Goal: Check status: Check status

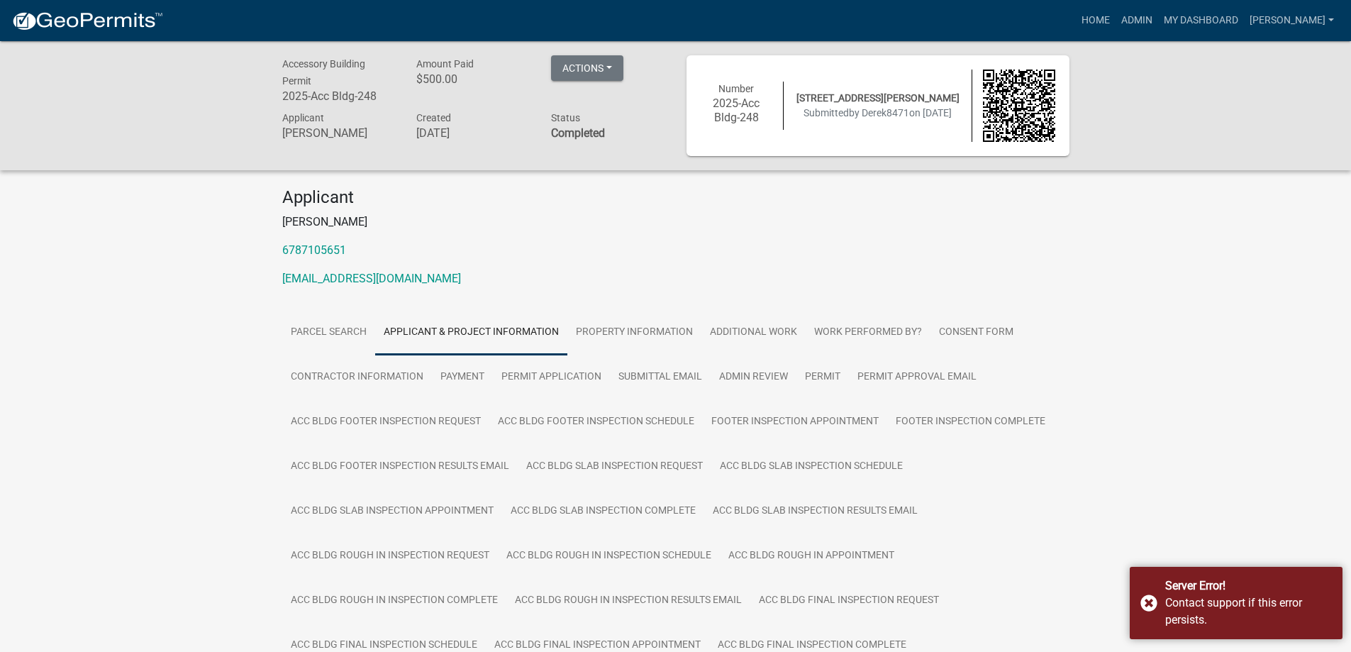
scroll to position [638, 0]
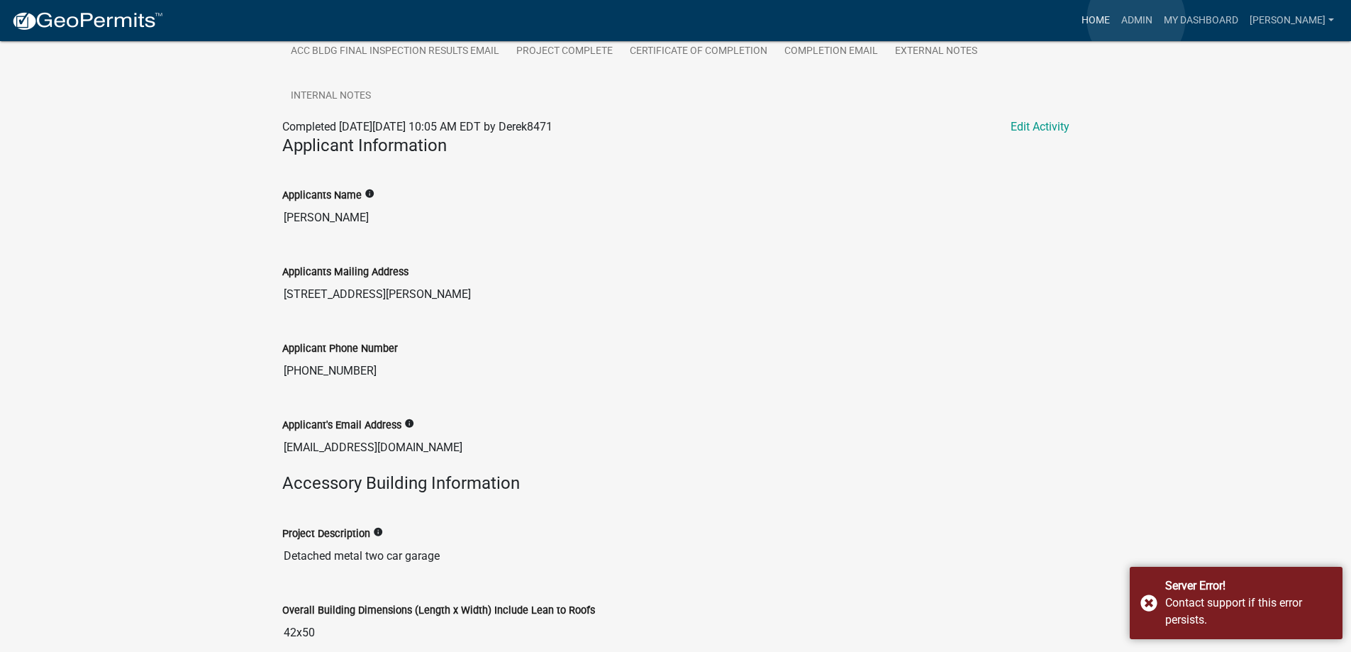
click at [1116, 19] on link "Home" at bounding box center [1096, 20] width 40 height 27
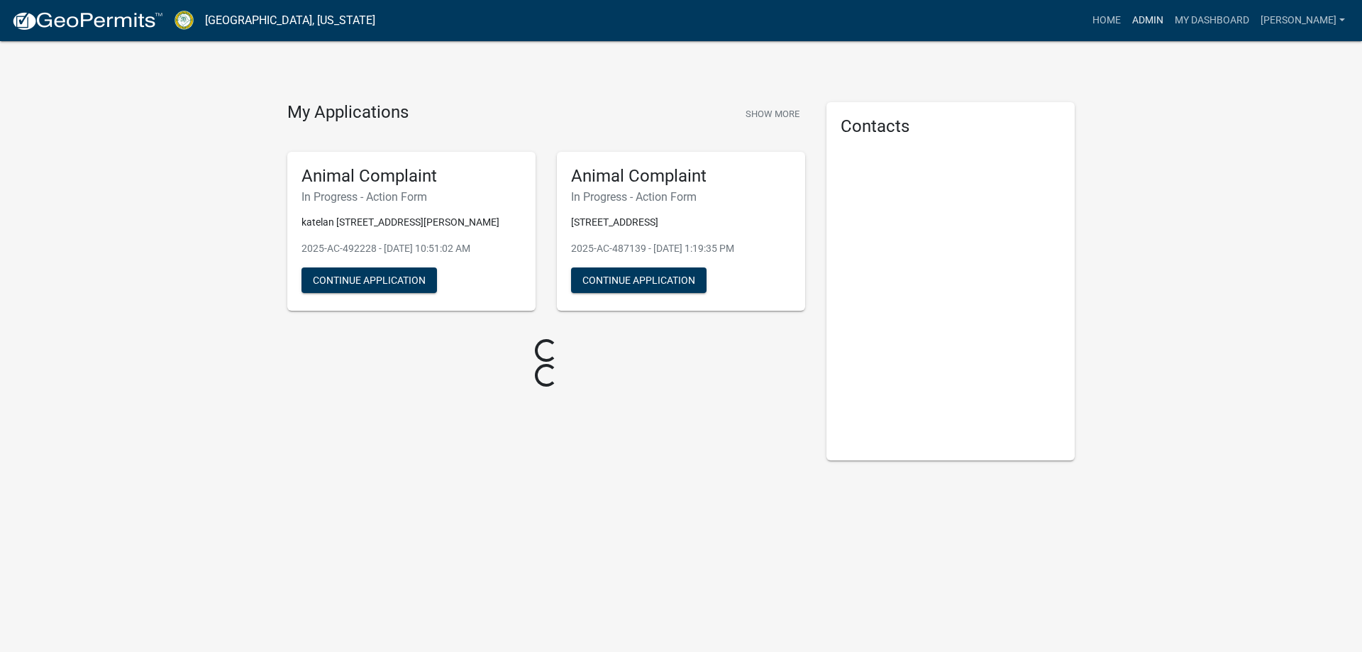
click at [1169, 16] on link "Admin" at bounding box center [1147, 20] width 43 height 27
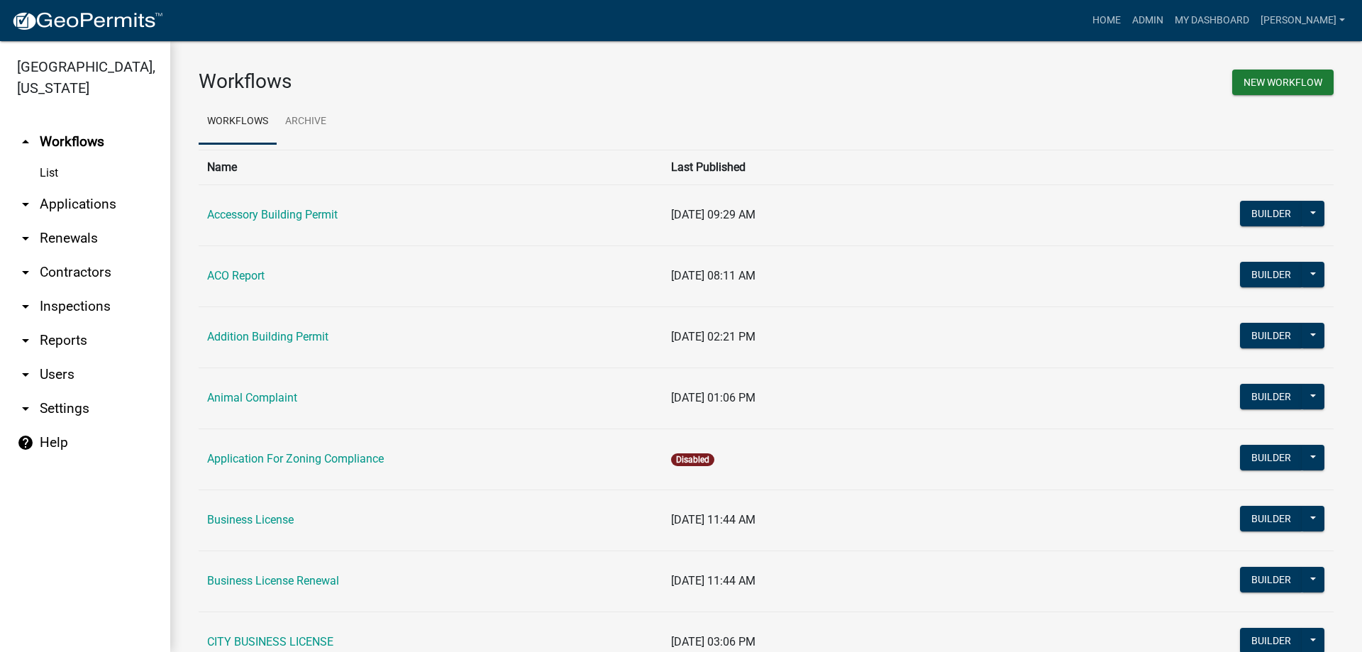
click at [74, 206] on link "arrow_drop_down Applications" at bounding box center [85, 204] width 170 height 34
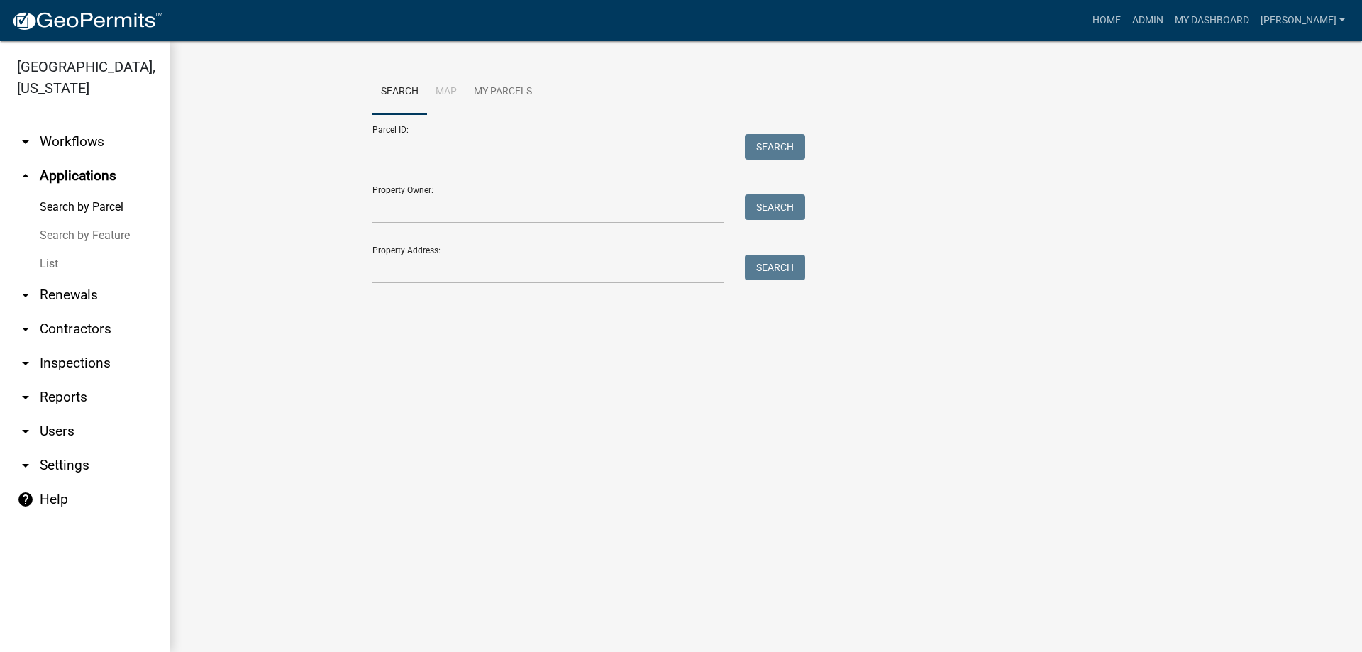
click at [70, 366] on link "arrow_drop_down Inspections" at bounding box center [85, 363] width 170 height 34
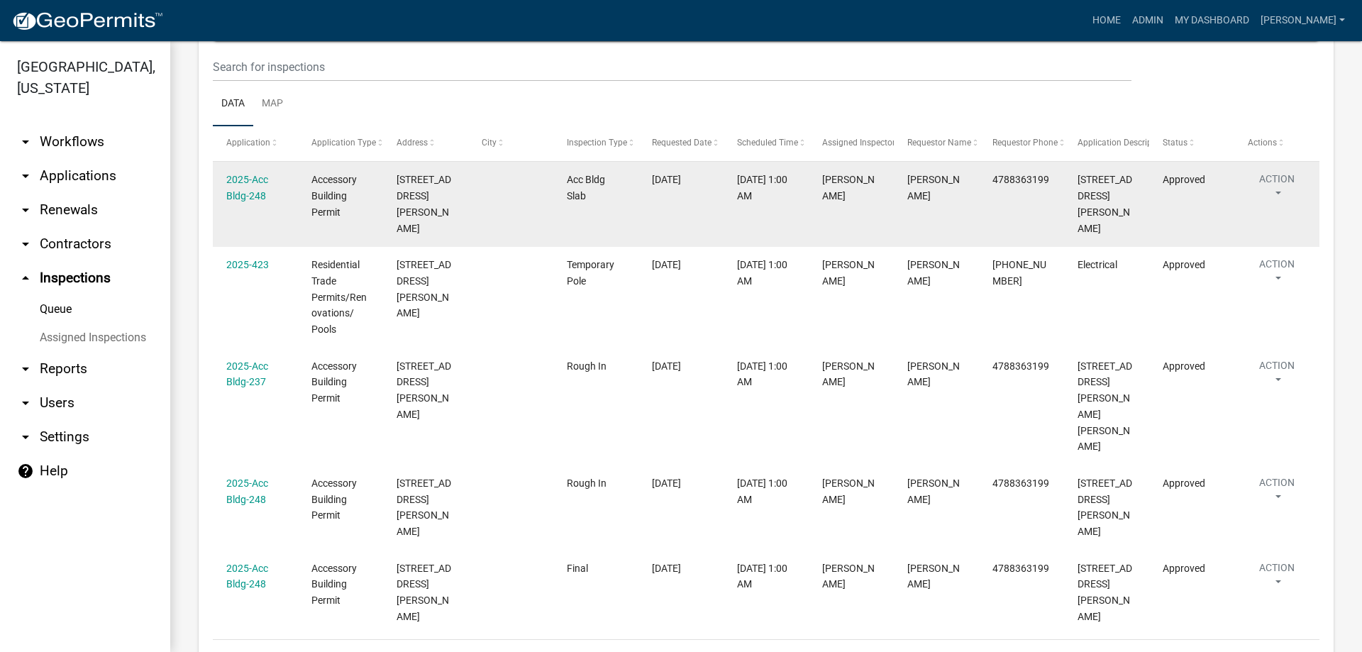
scroll to position [105, 0]
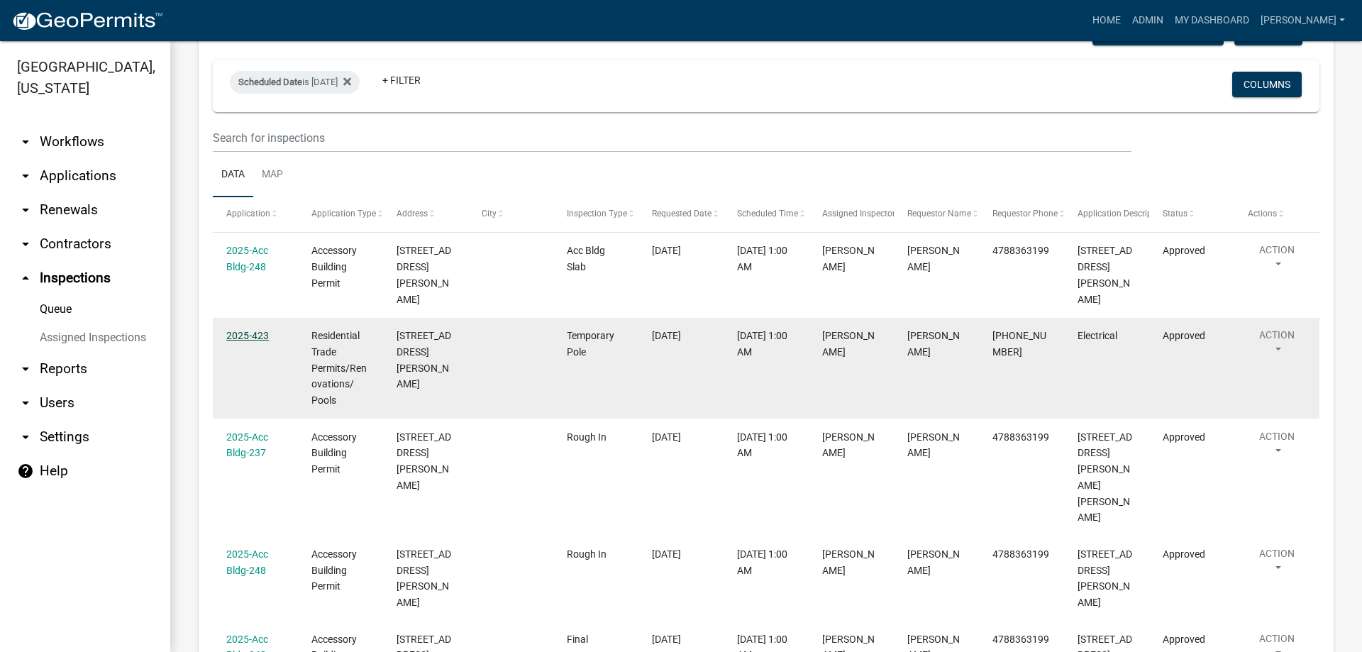
click at [245, 330] on link "2025-423" at bounding box center [247, 335] width 43 height 11
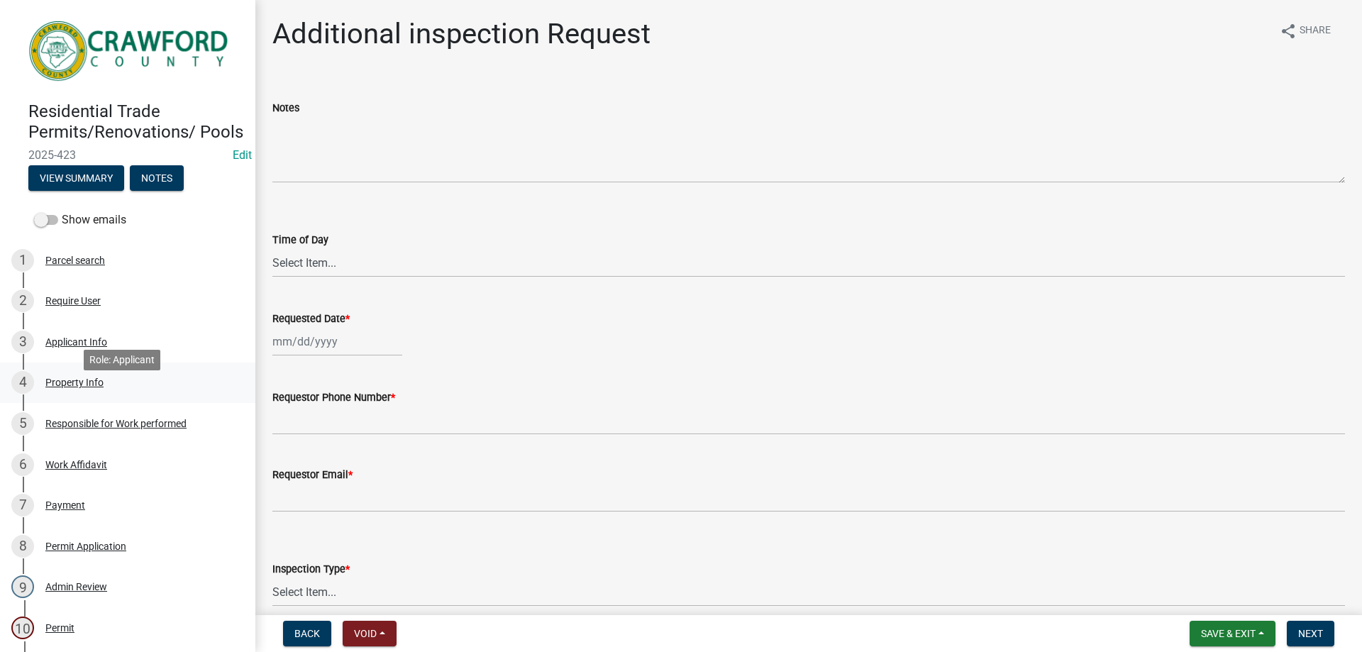
click at [135, 394] on div "4 Property Info" at bounding box center [121, 382] width 221 height 23
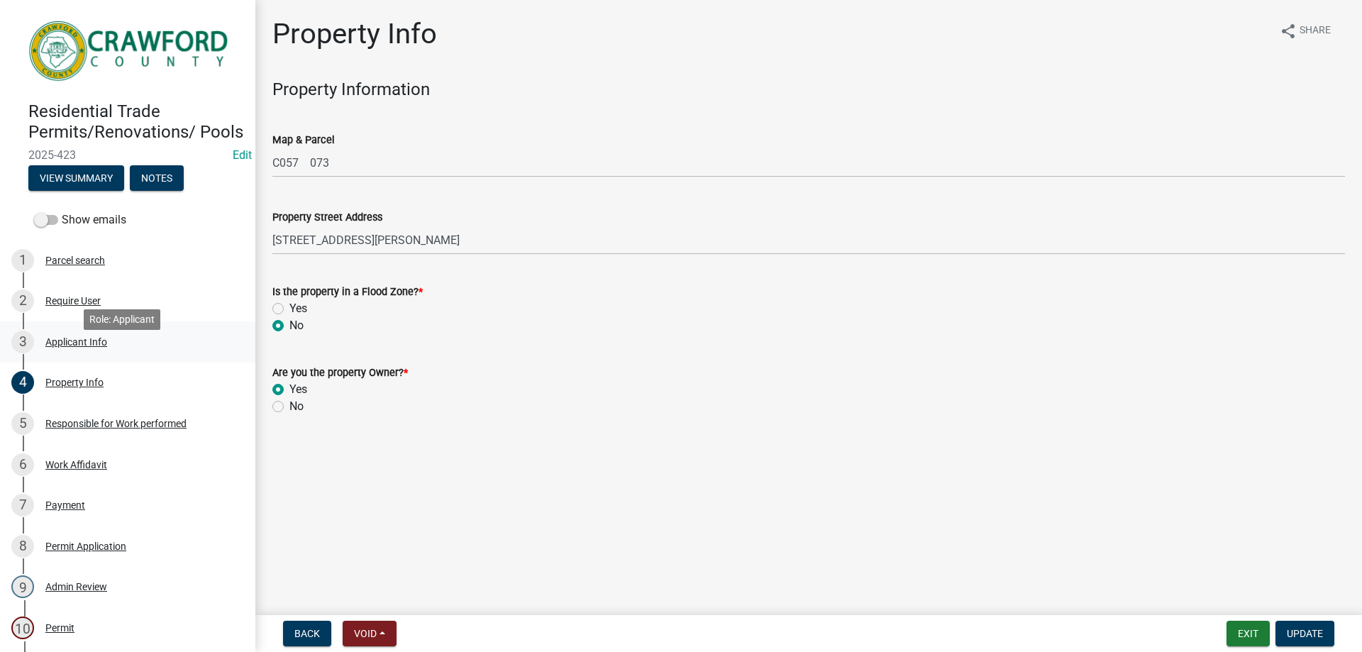
click at [88, 347] on div "3 Applicant Info" at bounding box center [121, 342] width 221 height 23
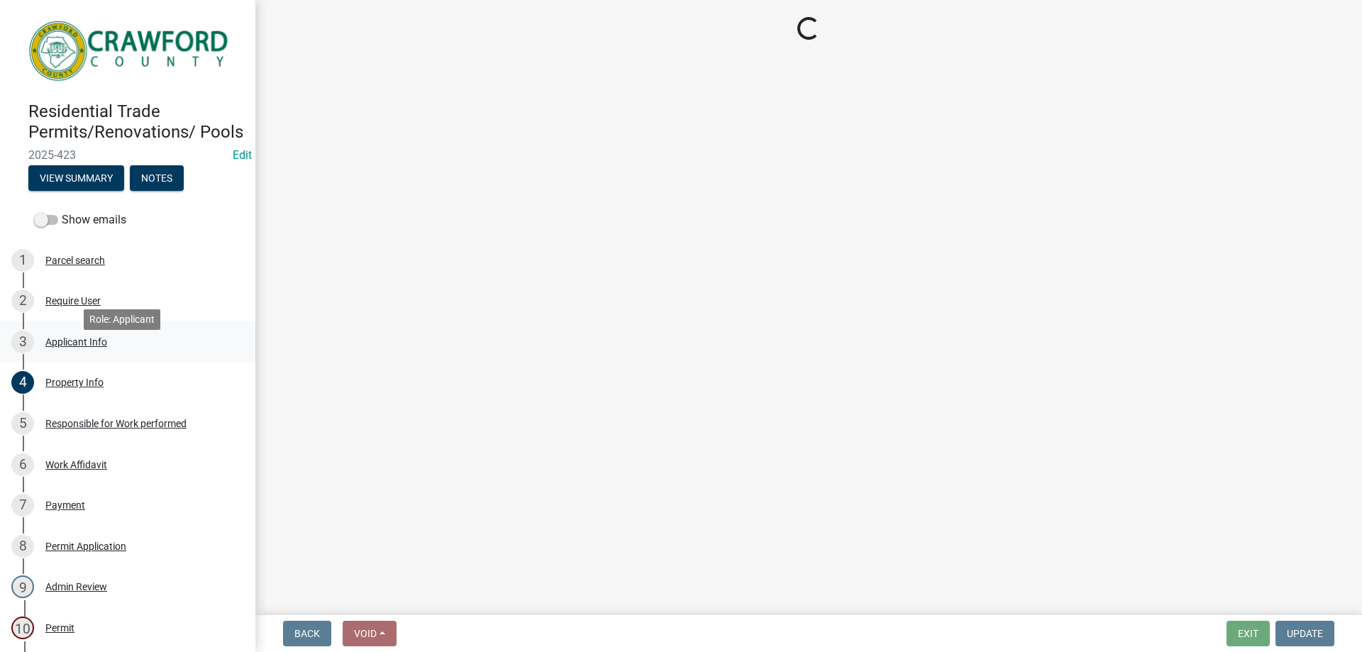
select select "7547654c-6a2b-418c-8f9d-b50998ca6dd7"
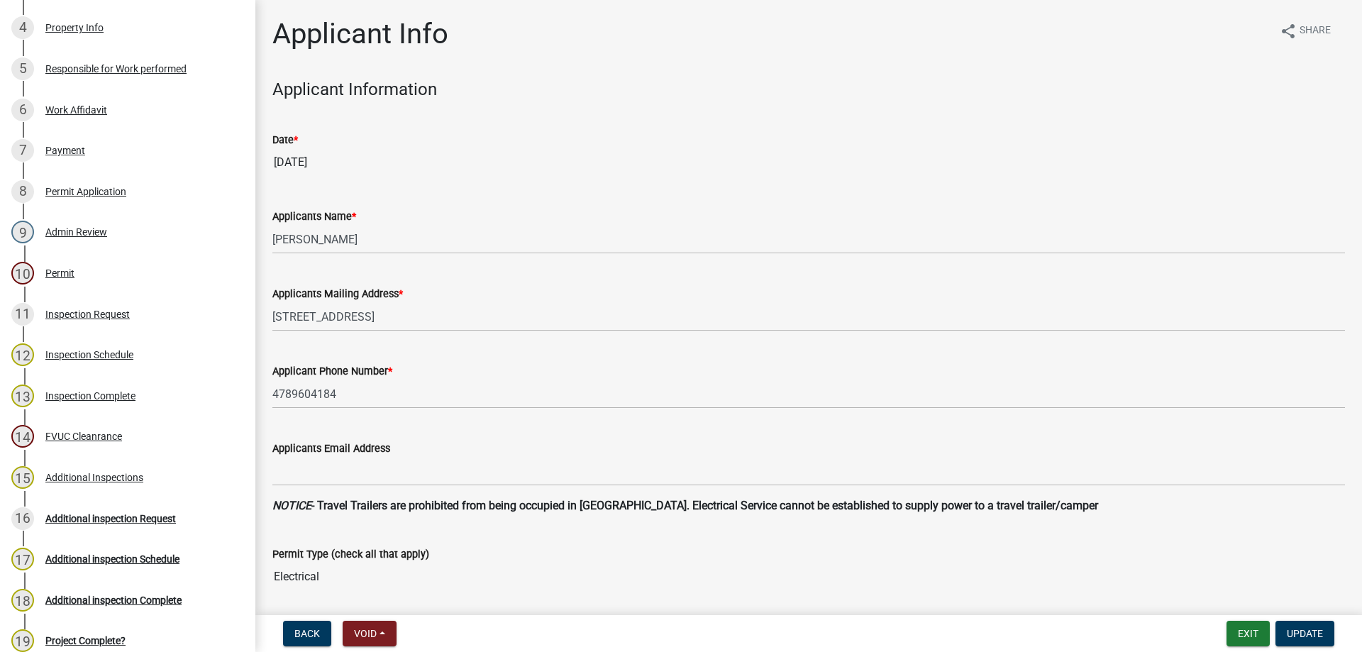
scroll to position [553, 0]
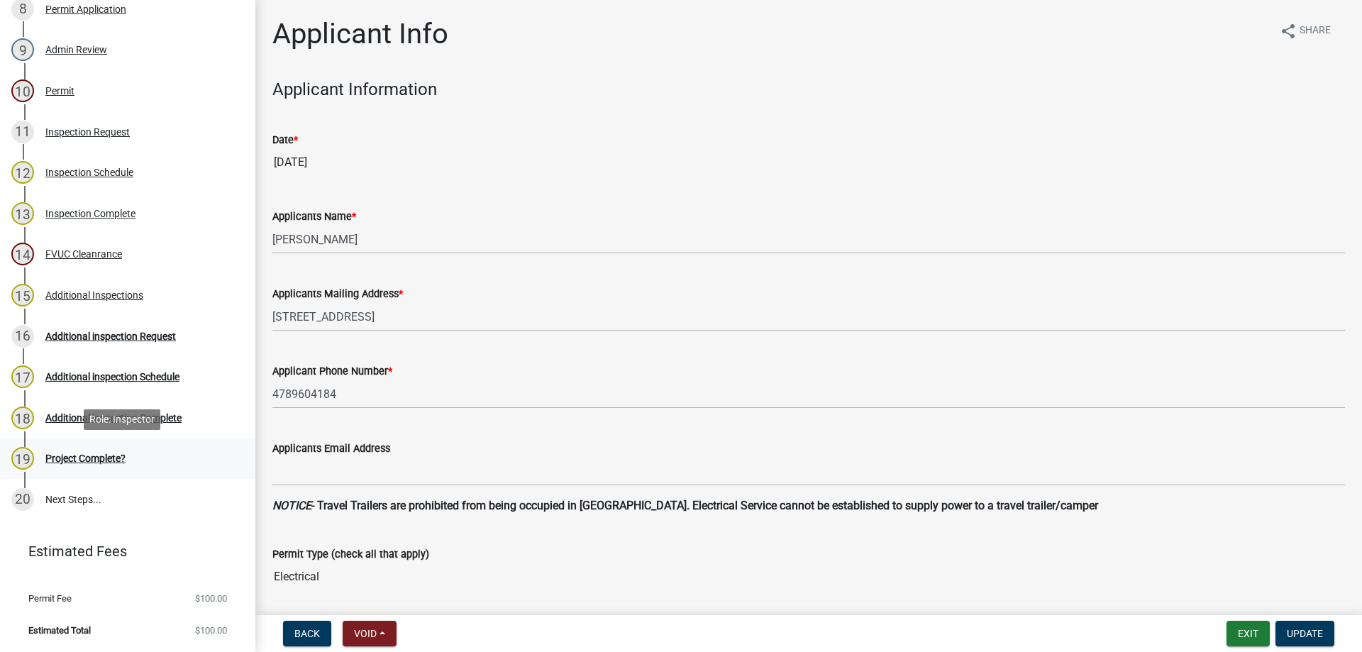
click at [94, 453] on div "Project Complete?" at bounding box center [85, 458] width 80 height 10
click at [135, 289] on div "15 Additional Inspections" at bounding box center [121, 295] width 221 height 23
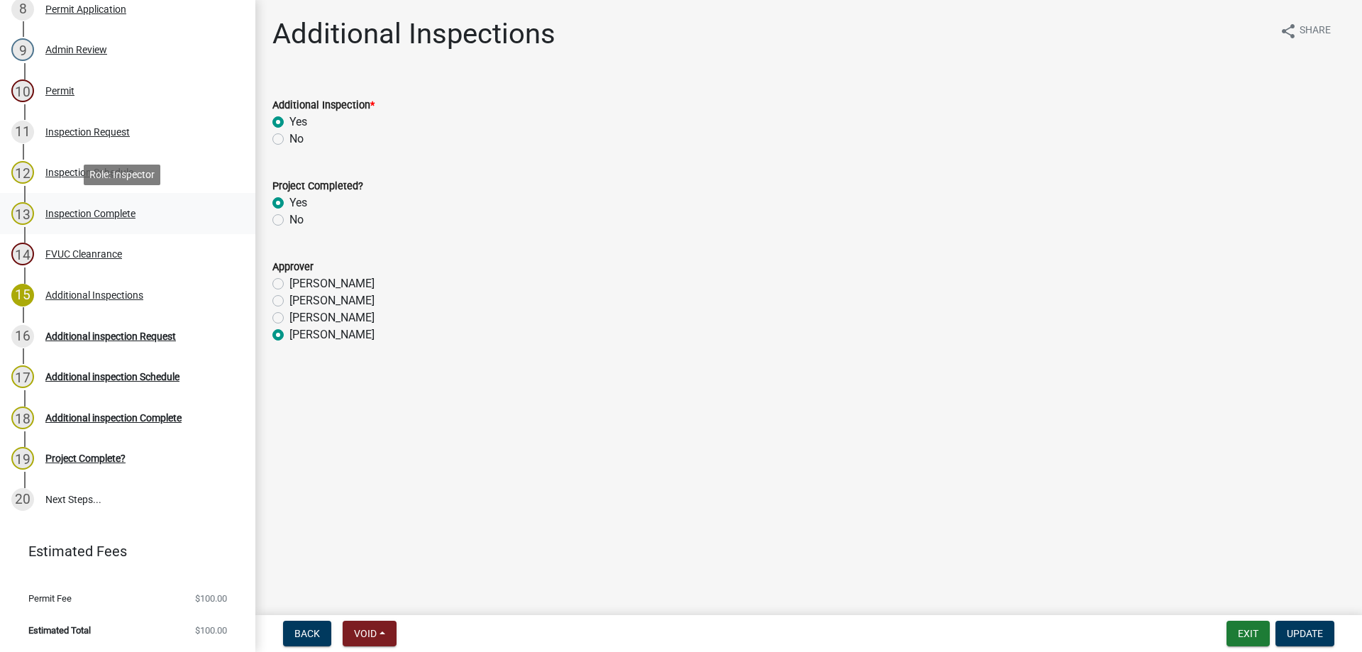
click at [79, 206] on div "13 Inspection Complete" at bounding box center [121, 213] width 221 height 23
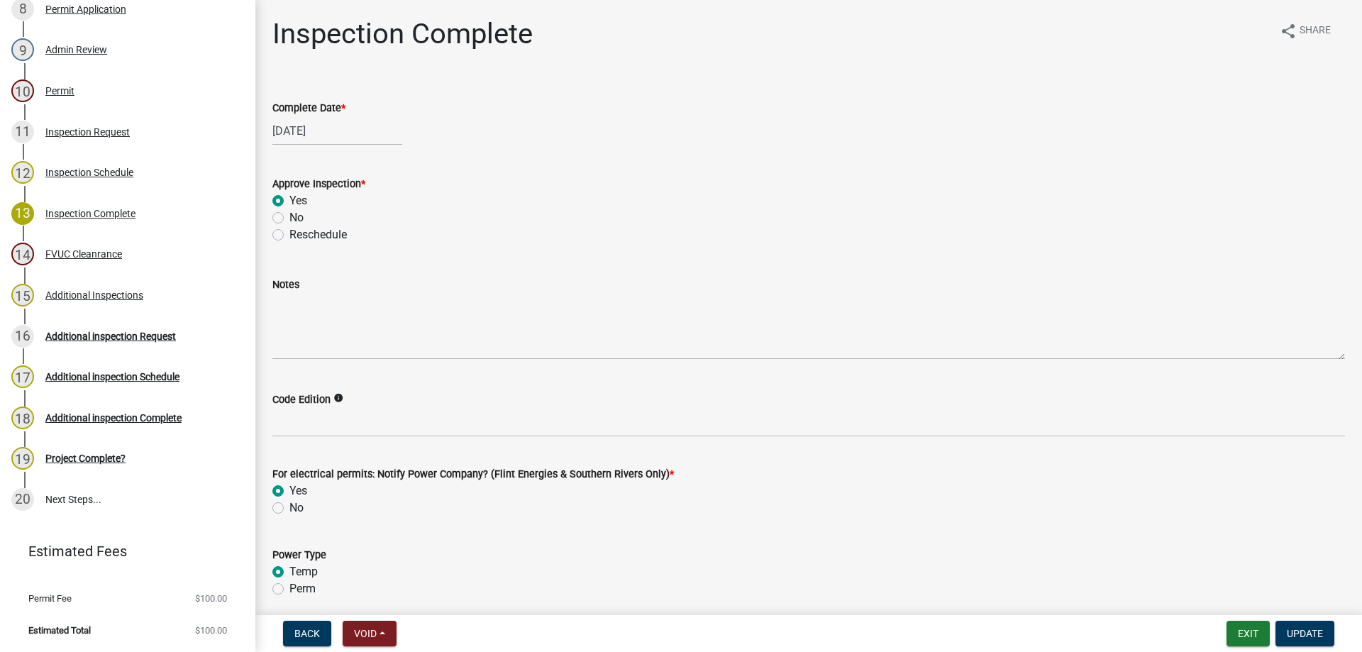
scroll to position [56, 0]
